Goal: Information Seeking & Learning: Learn about a topic

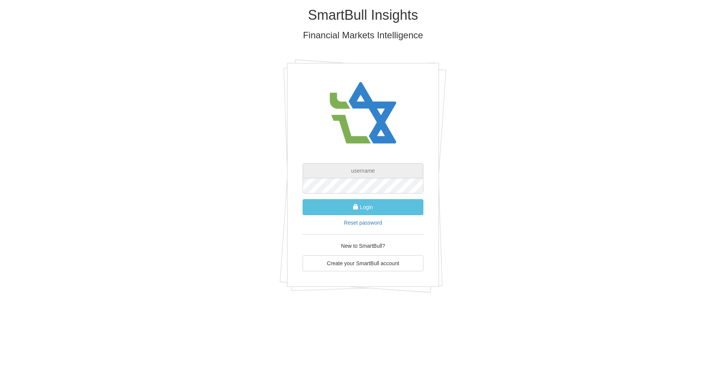
click at [367, 171] on input "text" at bounding box center [363, 170] width 121 height 15
type input "[EMAIL_ADDRESS][DOMAIN_NAME]"
click at [373, 206] on button "Login" at bounding box center [363, 207] width 121 height 16
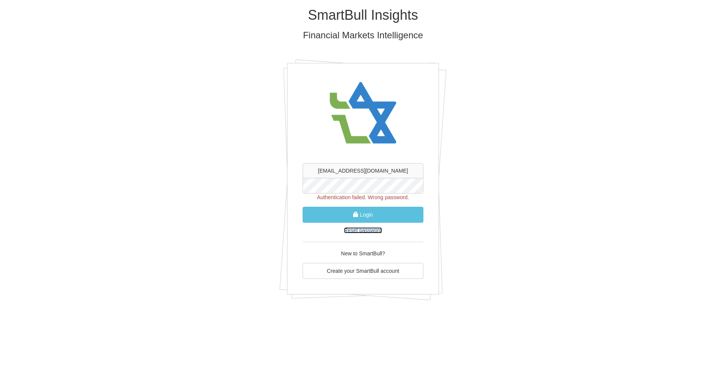
click at [356, 228] on link "Reset password" at bounding box center [363, 231] width 38 height 6
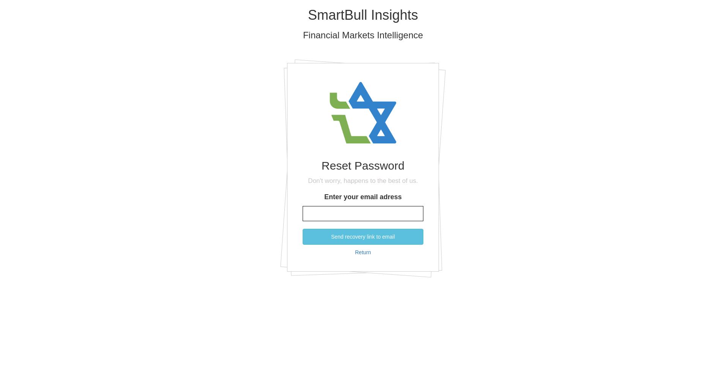
click at [347, 213] on input "Enter your email adress" at bounding box center [363, 213] width 121 height 15
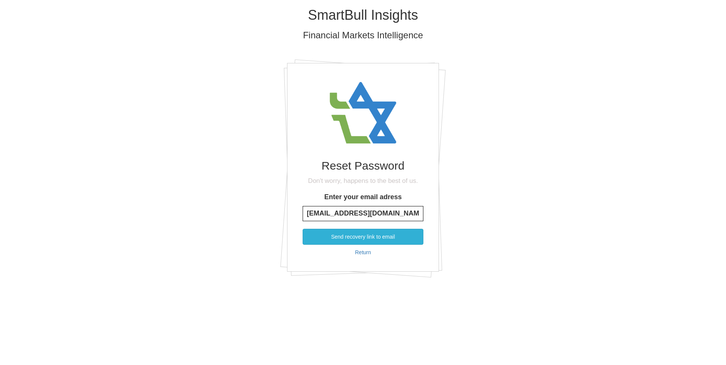
type input "[EMAIL_ADDRESS][DOMAIN_NAME]"
click at [355, 239] on button "Send recovery link to email" at bounding box center [363, 237] width 121 height 16
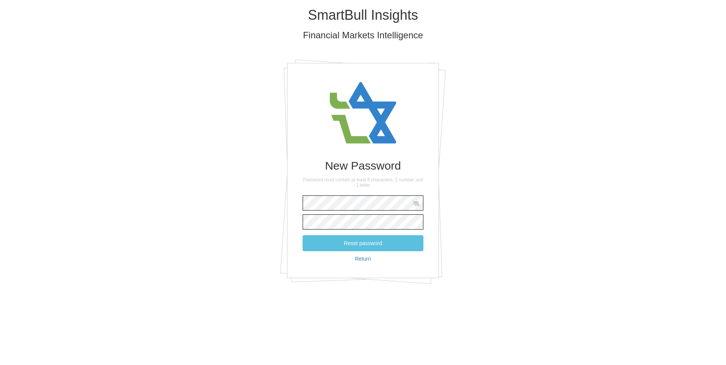
click at [341, 231] on form "Reset password Return" at bounding box center [363, 227] width 121 height 71
click at [375, 245] on button "Reset password" at bounding box center [363, 244] width 121 height 16
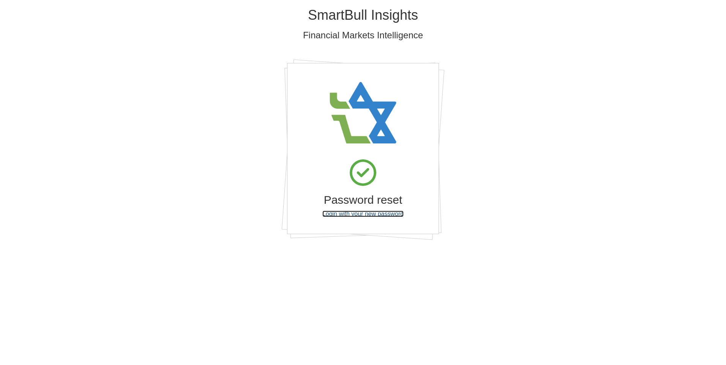
click at [376, 212] on link "Login with your new password" at bounding box center [363, 214] width 81 height 6
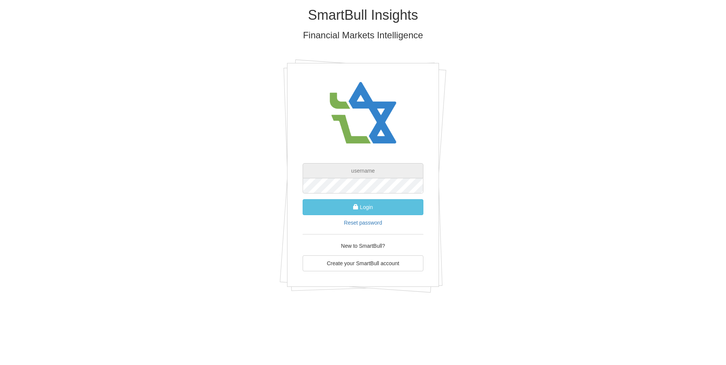
click at [359, 166] on input "text" at bounding box center [363, 170] width 121 height 15
click at [353, 168] on input "[EMAIL_ADDRESS][DOMAIN_NAME]" at bounding box center [363, 170] width 121 height 15
type input "[EMAIL_ADDRESS][DOMAIN_NAME]"
click at [356, 206] on span "submit" at bounding box center [355, 206] width 5 height 5
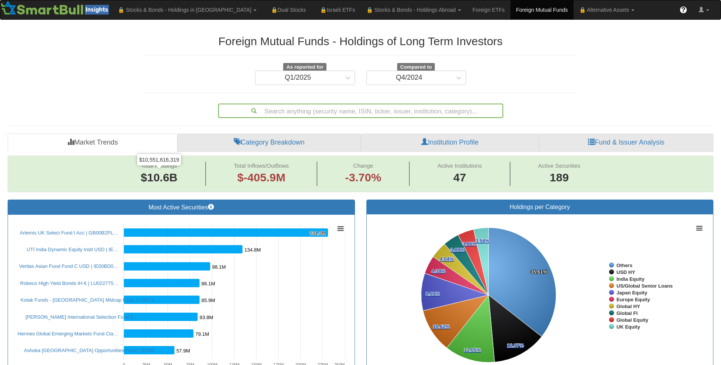
scroll to position [114, 0]
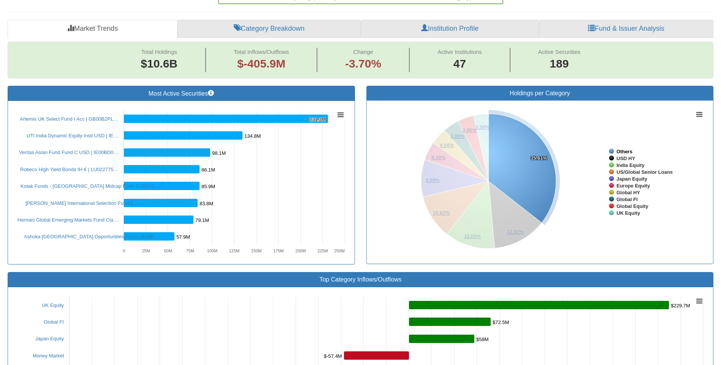
click at [624, 153] on tspan "Others" at bounding box center [624, 152] width 16 height 6
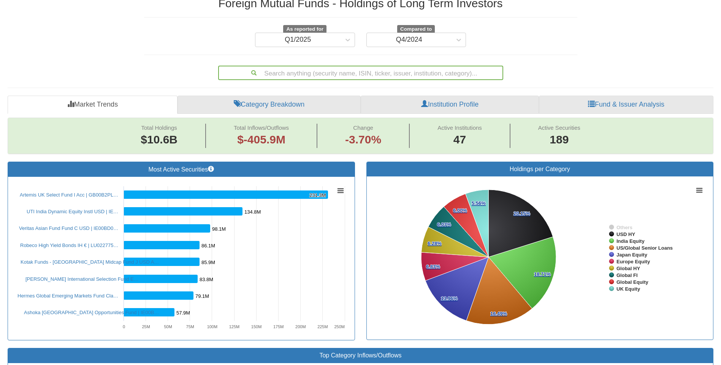
scroll to position [0, 0]
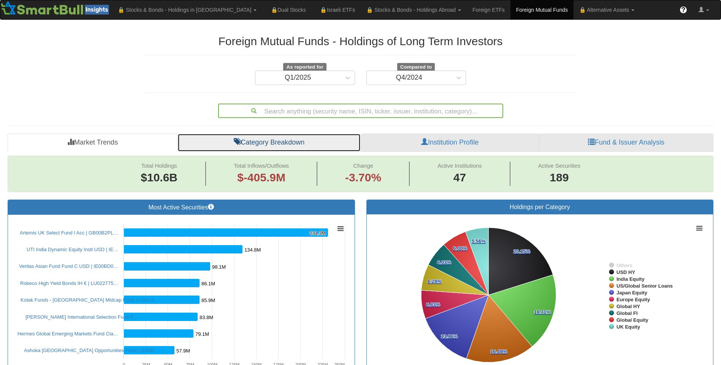
click at [291, 141] on link "Category Breakdown" at bounding box center [268, 143] width 183 height 18
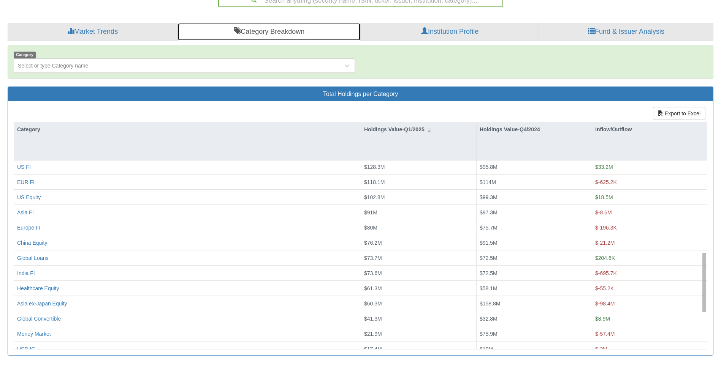
scroll to position [291, 0]
drag, startPoint x: 705, startPoint y: 239, endPoint x: 707, endPoint y: 307, distance: 68.0
click at [707, 307] on div "Export to Excel Category Holdings Value-Q1/2025 Holdings Value-Q4/2024 Inflow/O…" at bounding box center [360, 228] width 705 height 254
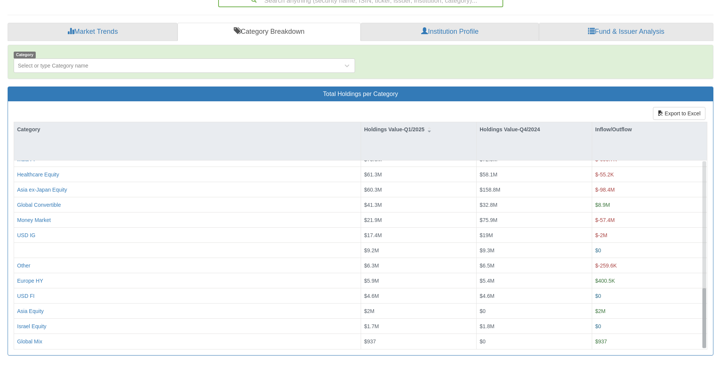
scroll to position [404, 0]
drag, startPoint x: 705, startPoint y: 268, endPoint x: 704, endPoint y: 312, distance: 43.3
click at [704, 312] on div at bounding box center [704, 319] width 4 height 60
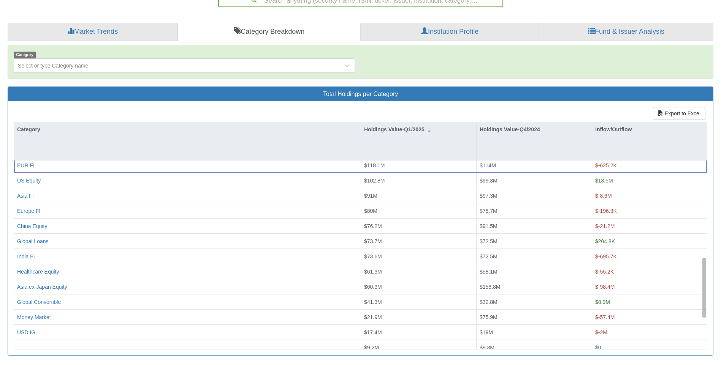
scroll to position [307, 0]
drag, startPoint x: 704, startPoint y: 295, endPoint x: 709, endPoint y: 265, distance: 30.9
click at [709, 265] on div "Export to Excel Category Holdings Value-Q1/2025 Holdings Value-Q4/2024 Inflow/O…" at bounding box center [360, 228] width 705 height 254
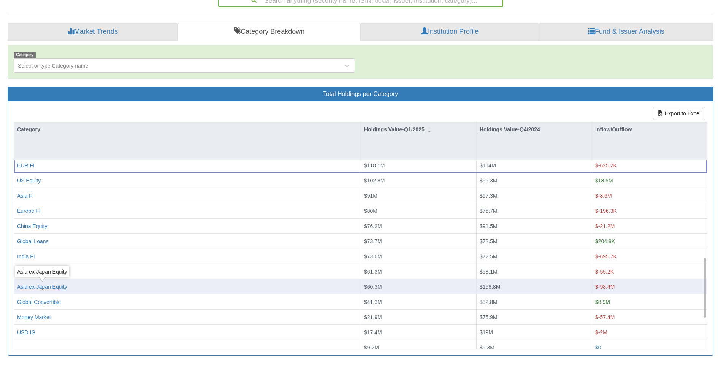
click at [55, 289] on div "Asia ex-Japan Equity" at bounding box center [42, 287] width 50 height 8
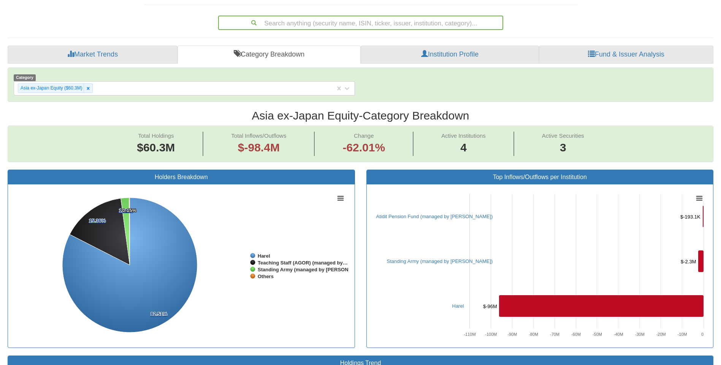
scroll to position [90, 0]
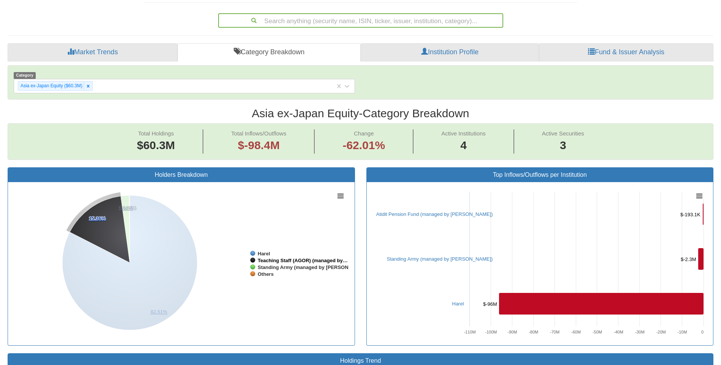
click at [302, 261] on tspan "Teaching Staff (AGOR) (managed by…" at bounding box center [303, 261] width 90 height 6
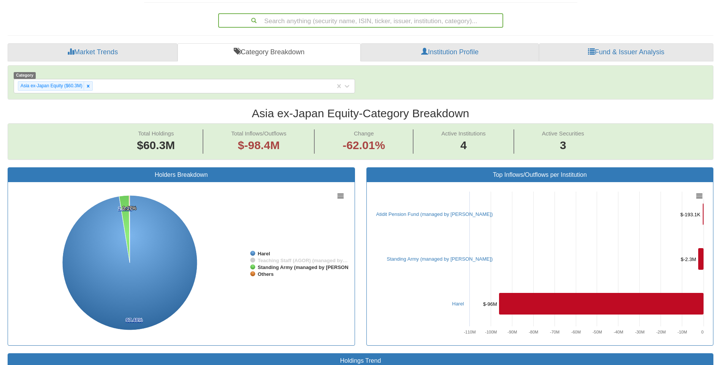
click at [302, 261] on tspan "Teaching Staff (AGOR) (managed by…" at bounding box center [303, 261] width 90 height 6
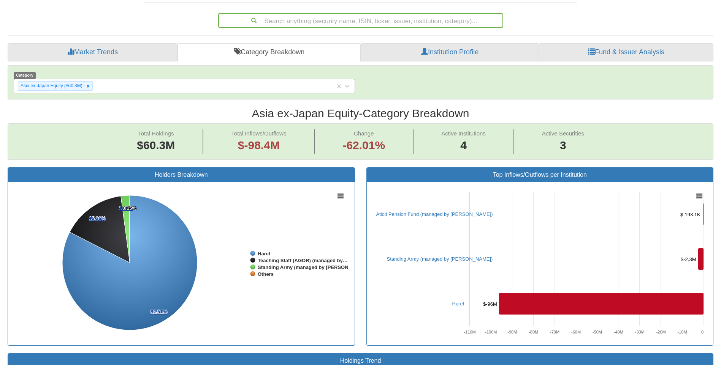
click at [60, 85] on div "Asia ex-Japan Equity ($60.3M)" at bounding box center [50, 86] width 65 height 9
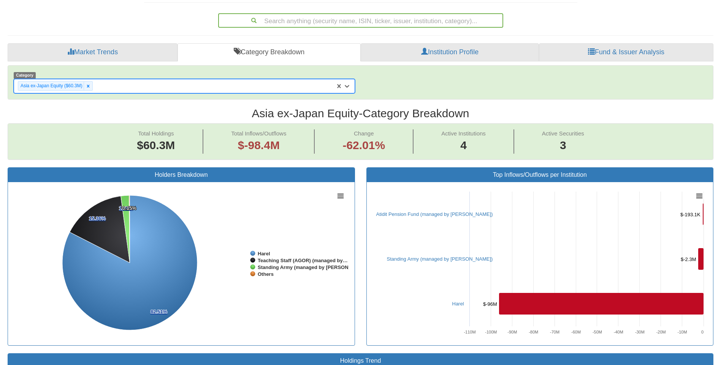
click at [60, 85] on div "Asia ex-Japan Equity ($60.3M)" at bounding box center [50, 86] width 65 height 9
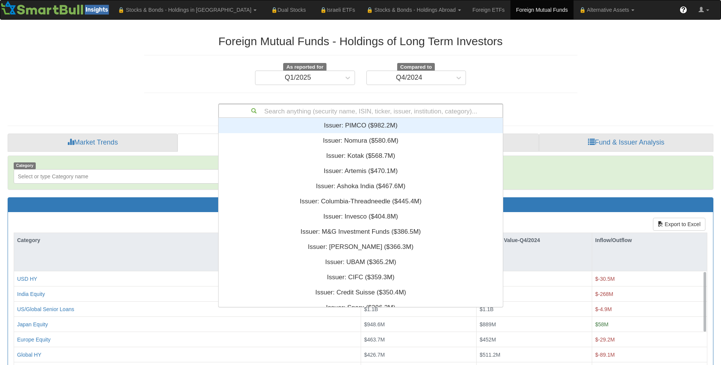
click at [294, 112] on div "Search anything (security name, ISIN, ticker, issuer, institution, category)..." at bounding box center [360, 110] width 283 height 13
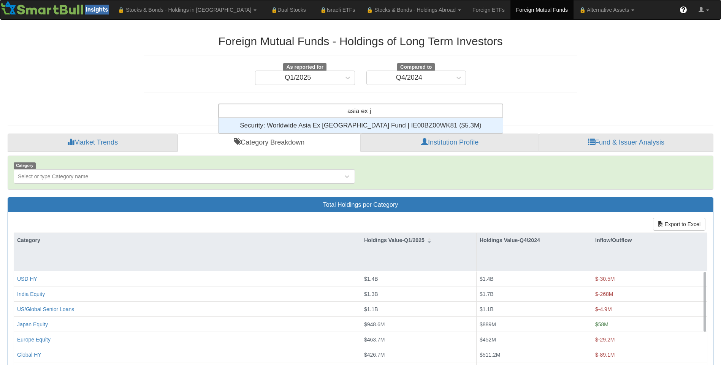
scroll to position [9, 278]
type input "asia ex [GEOGRAPHIC_DATA]"
click at [419, 111] on div "asia ex [GEOGRAPHIC_DATA] [GEOGRAPHIC_DATA] ex [GEOGRAPHIC_DATA]" at bounding box center [360, 110] width 283 height 13
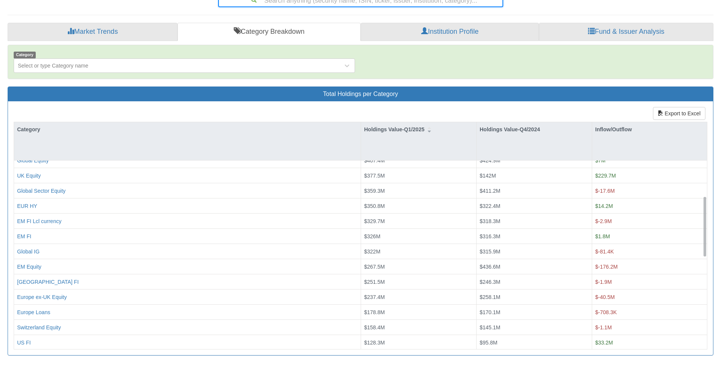
scroll to position [114, 0]
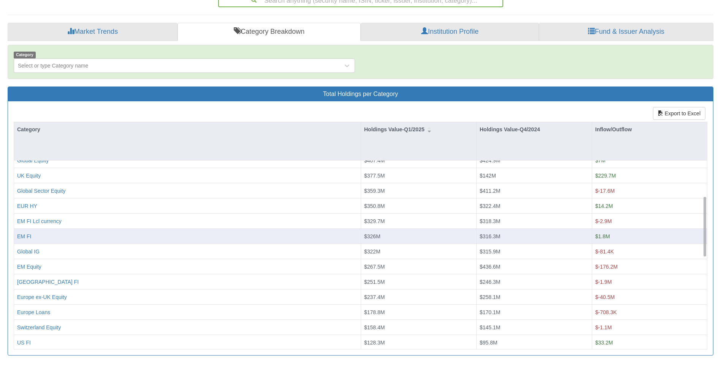
click at [95, 237] on div "EM FI" at bounding box center [187, 237] width 340 height 8
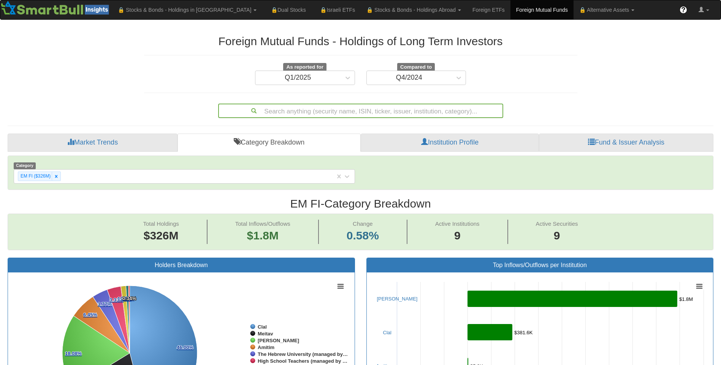
click at [297, 108] on div "Search anything (security name, ISIN, ticker, issuer, institution, category)..." at bounding box center [360, 110] width 283 height 13
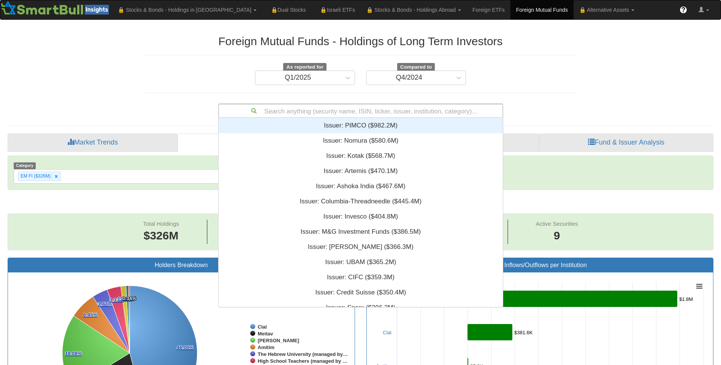
scroll to position [183, 278]
click at [296, 111] on div "Search anything (security name, ISIN, ticker, issuer, institution, category)..." at bounding box center [360, 110] width 283 height 13
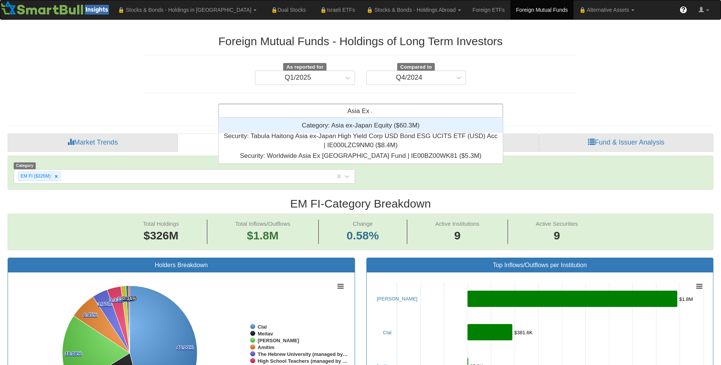
scroll to position [9, 278]
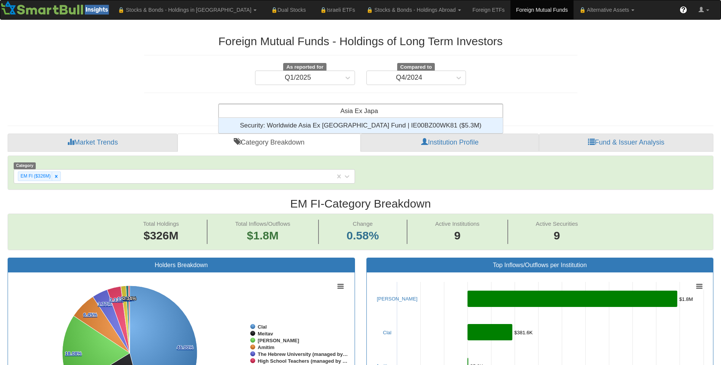
type input "Asia Ex [GEOGRAPHIC_DATA]"
click at [445, 143] on link "Institution Profile" at bounding box center [450, 143] width 178 height 18
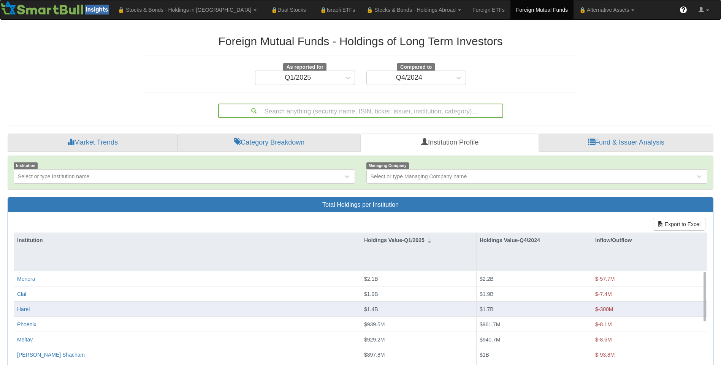
click at [38, 309] on div "Harel" at bounding box center [187, 310] width 340 height 8
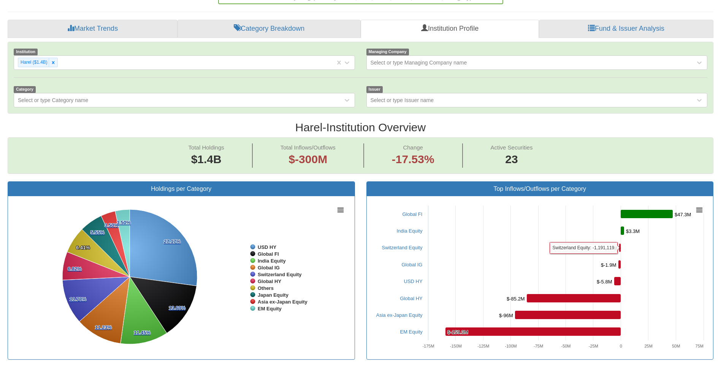
scroll to position [228, 0]
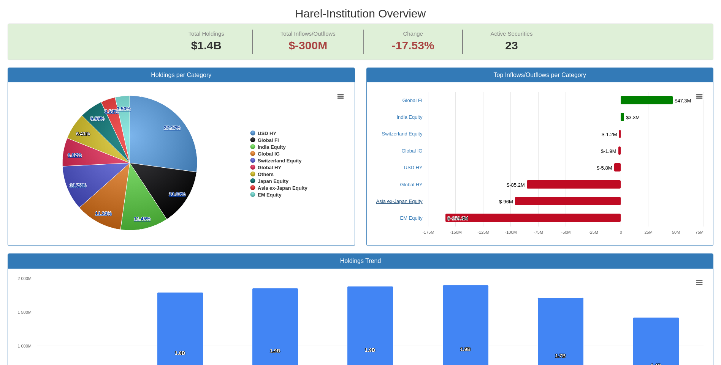
click at [407, 200] on link "Asia ex-Japan Equity" at bounding box center [399, 202] width 46 height 6
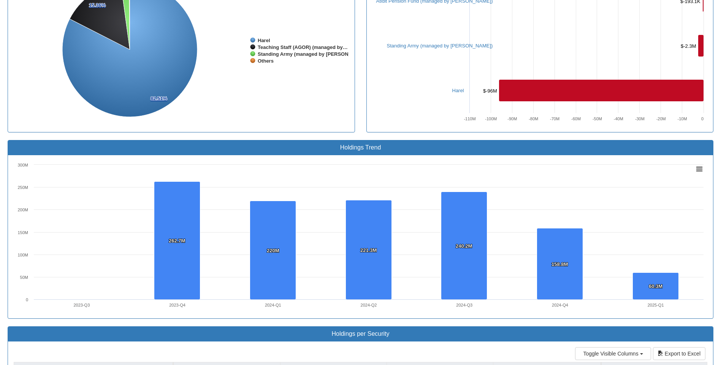
scroll to position [456, 0]
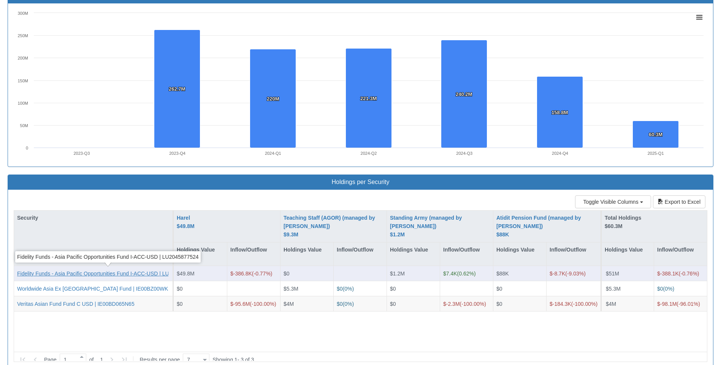
click at [128, 271] on div "Fidelity Funds - Asia Pacific Opportunities Fund I-ACC-USD | LU2045877524" at bounding box center [108, 274] width 182 height 8
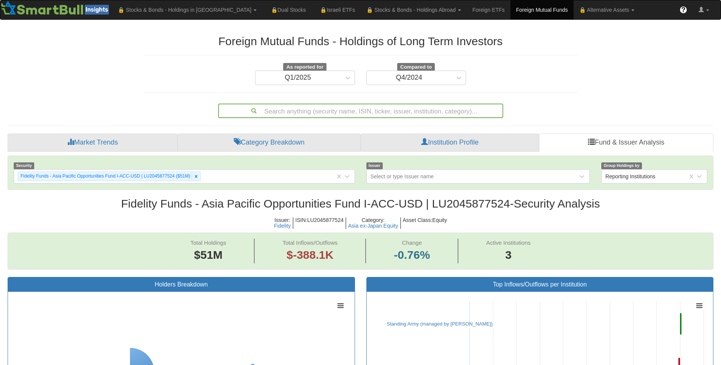
scroll to position [16, 691]
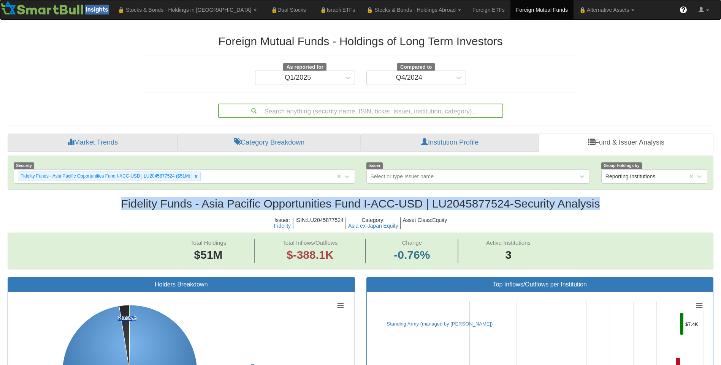
drag, startPoint x: 615, startPoint y: 204, endPoint x: 111, endPoint y: 196, distance: 503.8
drag, startPoint x: 428, startPoint y: 228, endPoint x: 116, endPoint y: 198, distance: 313.7
drag, startPoint x: 116, startPoint y: 198, endPoint x: 140, endPoint y: 201, distance: 24.1
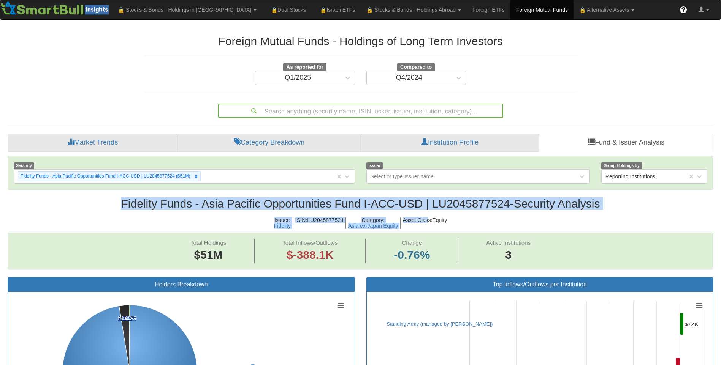
copy div "Fidelity Funds - Asia Pacific Opportunities Fund I-ACC-USD | LU2045877524 - Sec…"
